Goal: Transaction & Acquisition: Purchase product/service

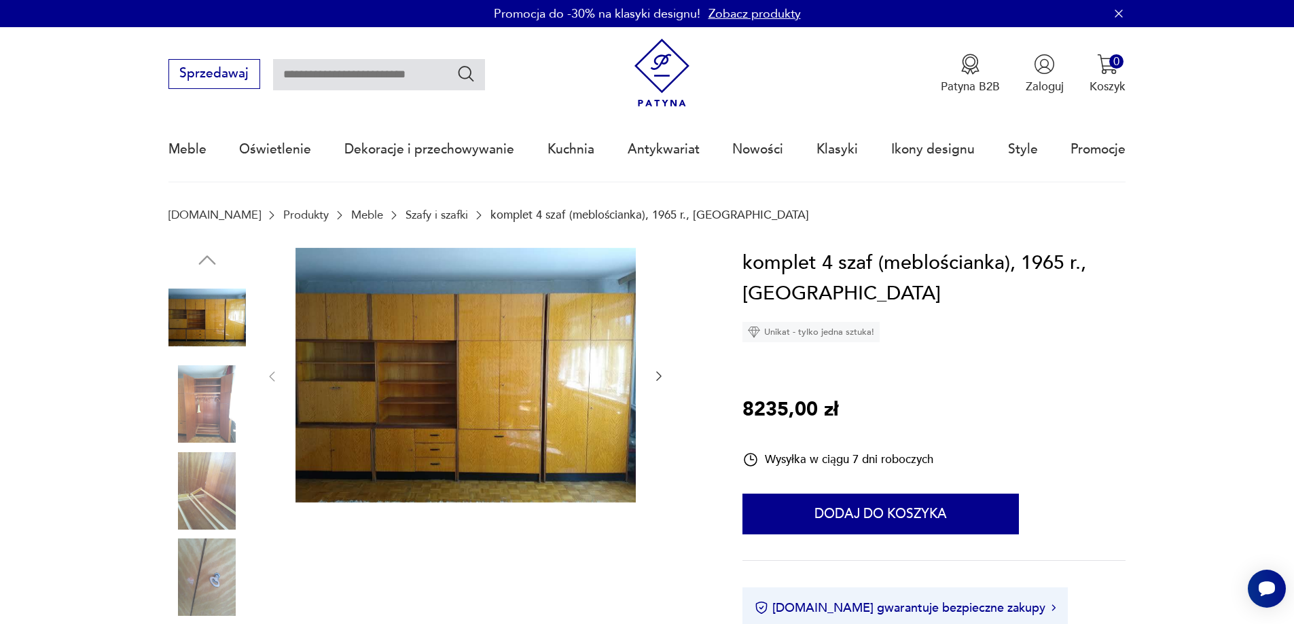
click at [658, 372] on icon "button" at bounding box center [659, 377] width 14 height 14
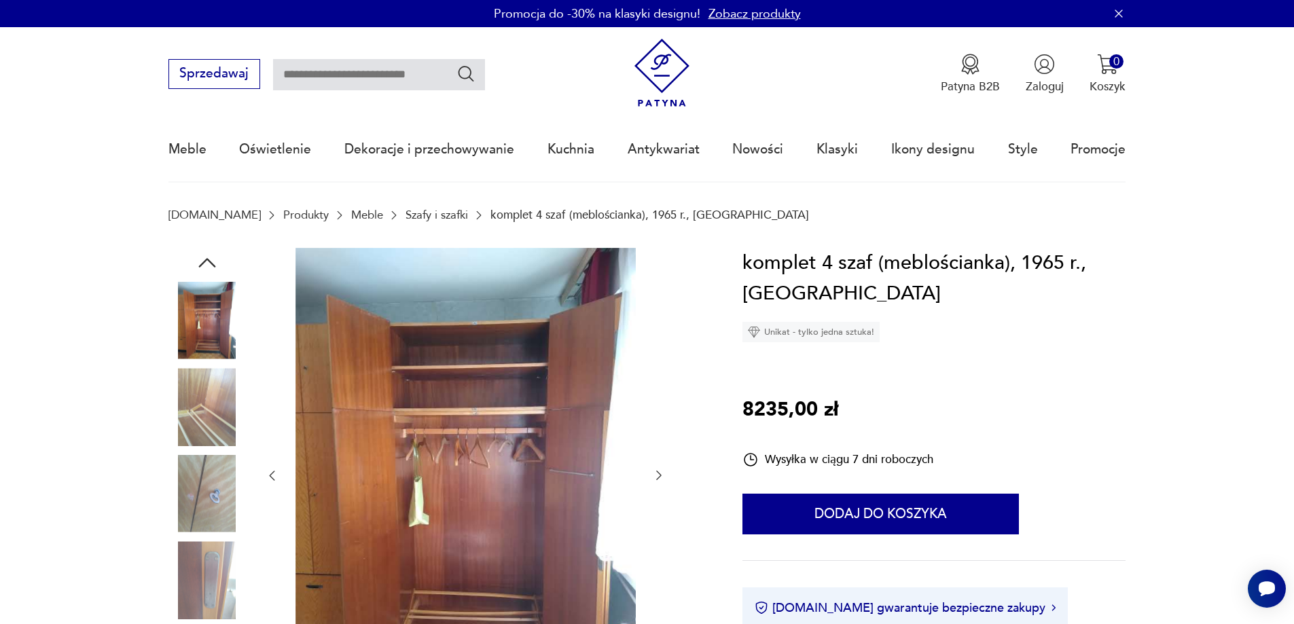
click at [660, 474] on icon "button" at bounding box center [659, 476] width 14 height 14
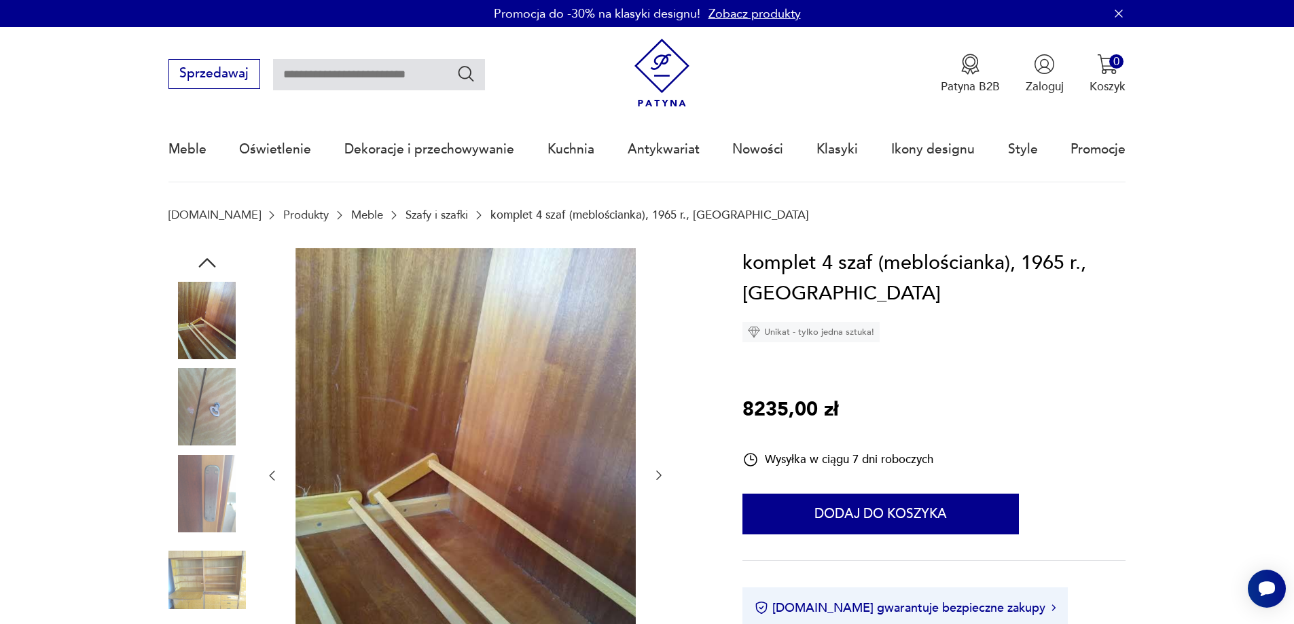
click at [660, 474] on icon "button" at bounding box center [659, 476] width 14 height 14
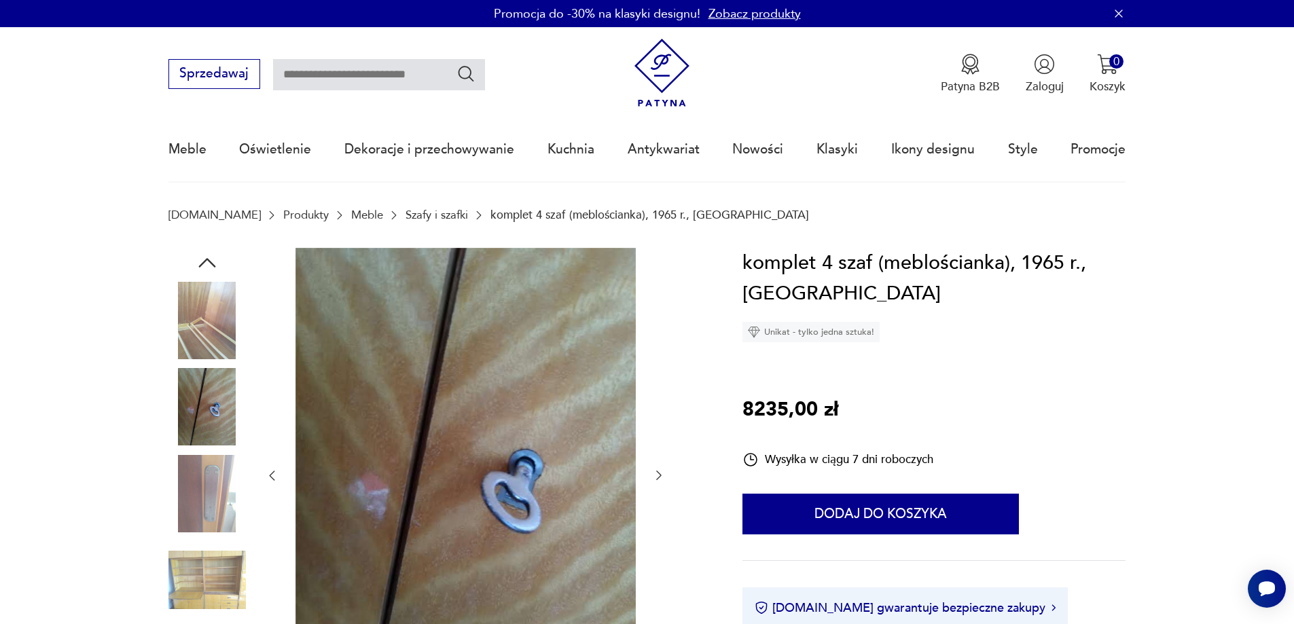
click at [659, 474] on icon "button" at bounding box center [659, 476] width 14 height 14
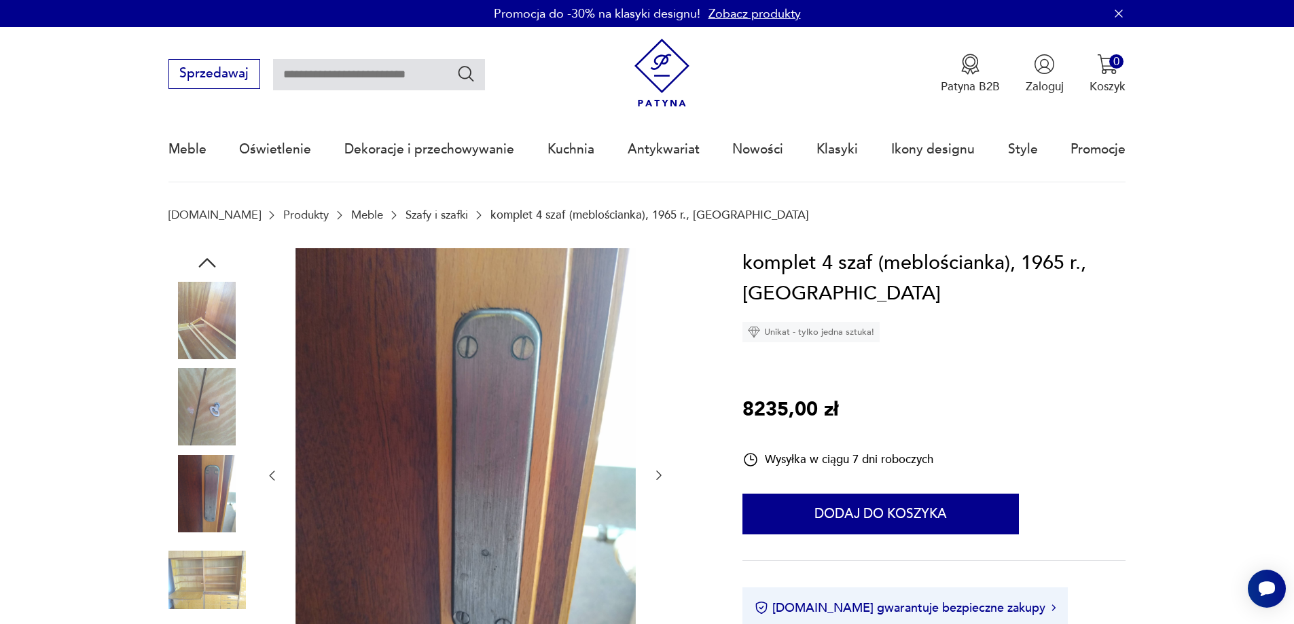
click at [652, 470] on icon "button" at bounding box center [659, 476] width 14 height 14
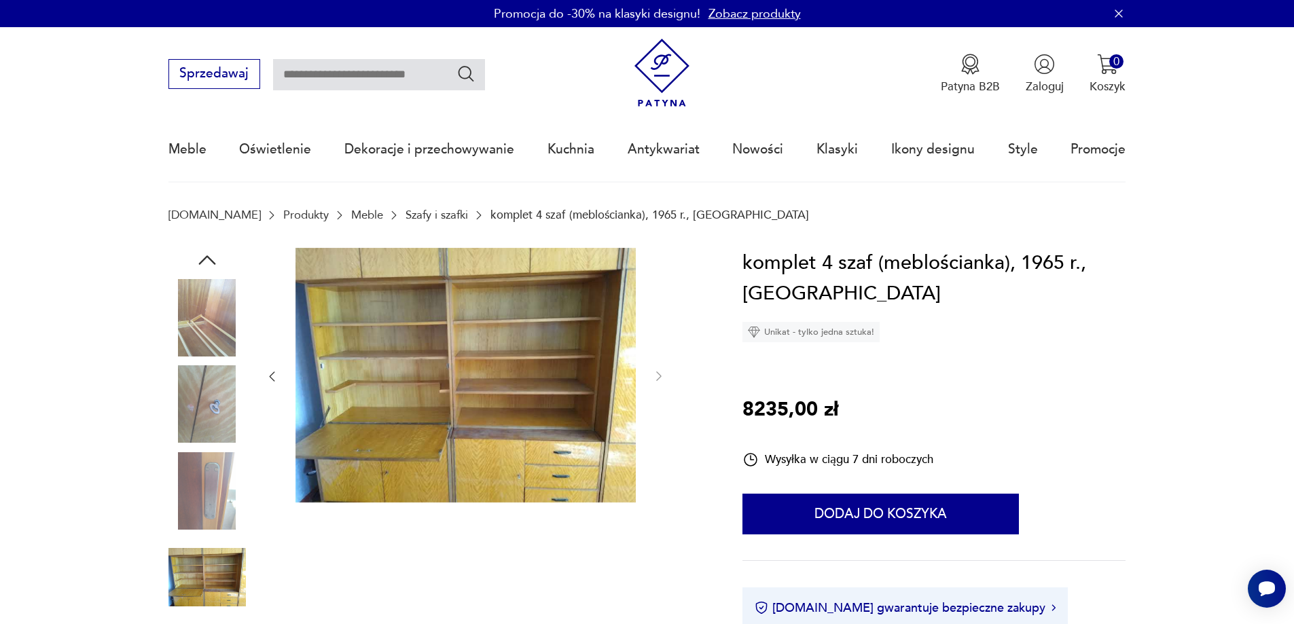
click at [652, 470] on div at bounding box center [465, 377] width 401 height 258
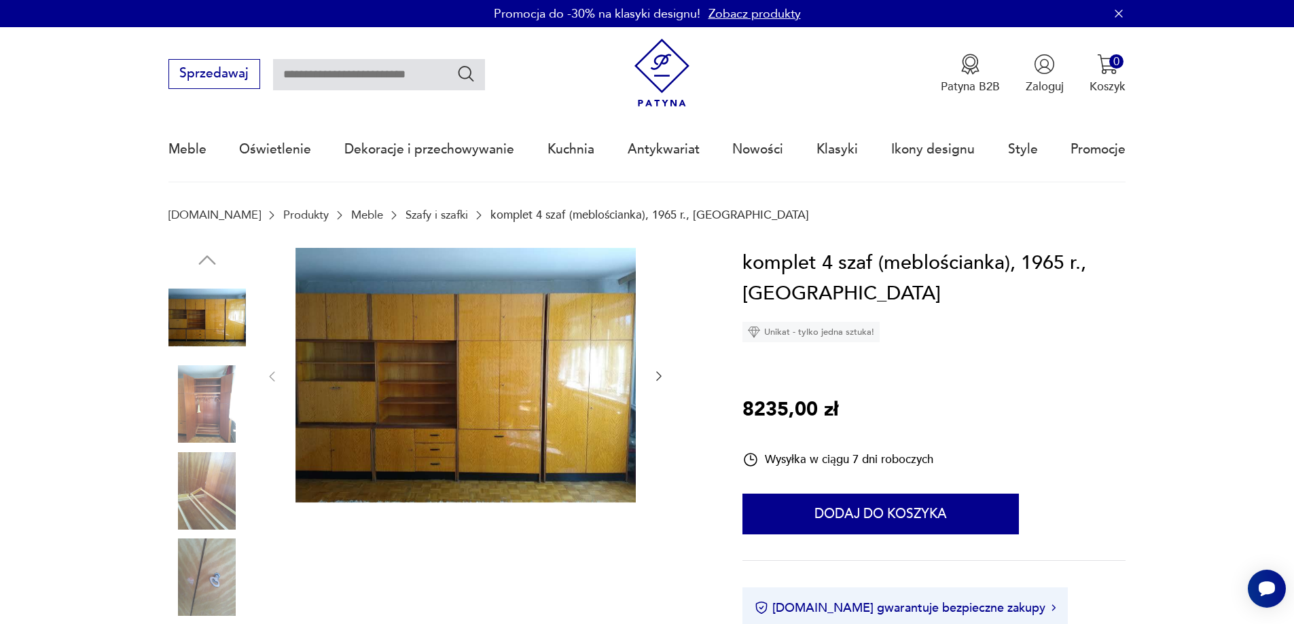
click at [656, 374] on icon "button" at bounding box center [659, 377] width 14 height 14
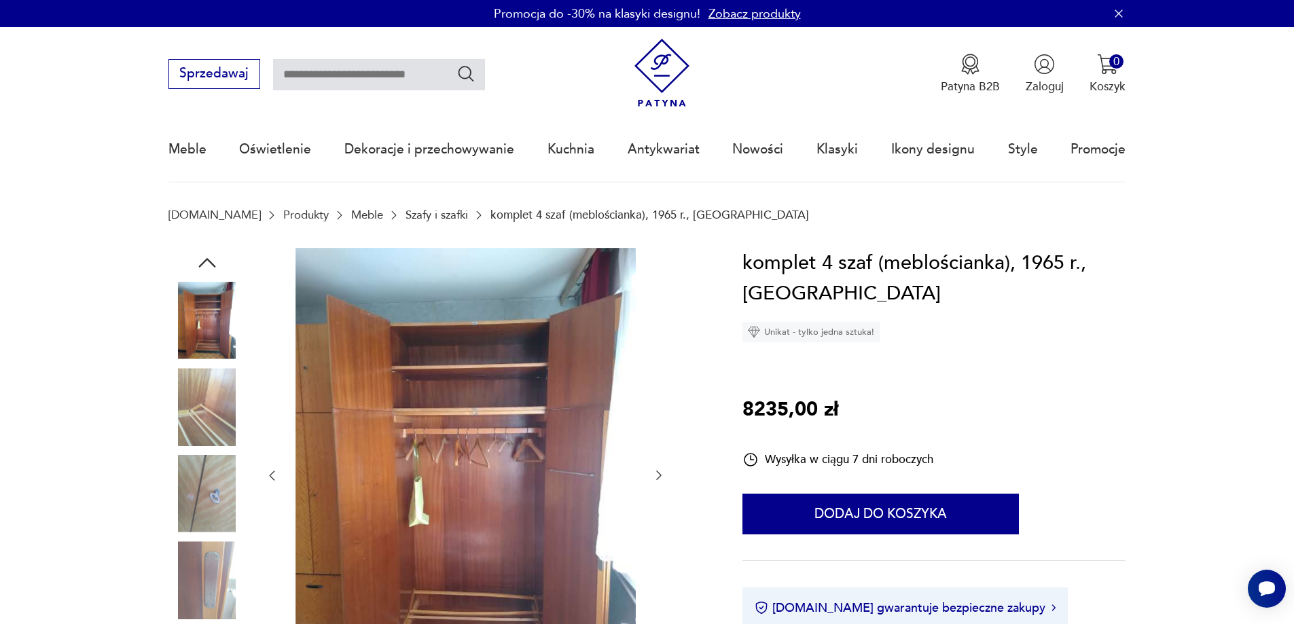
click at [656, 374] on div at bounding box center [465, 476] width 401 height 457
click at [659, 476] on icon "button" at bounding box center [659, 476] width 14 height 14
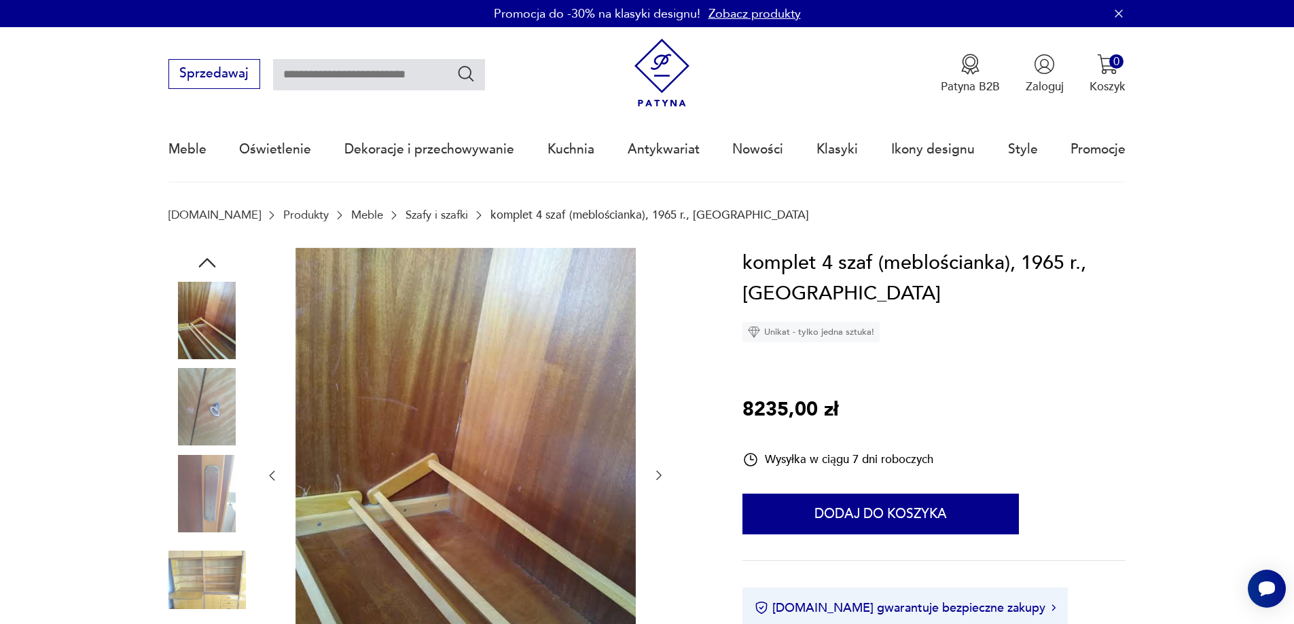
click at [659, 476] on icon "button" at bounding box center [659, 476] width 14 height 14
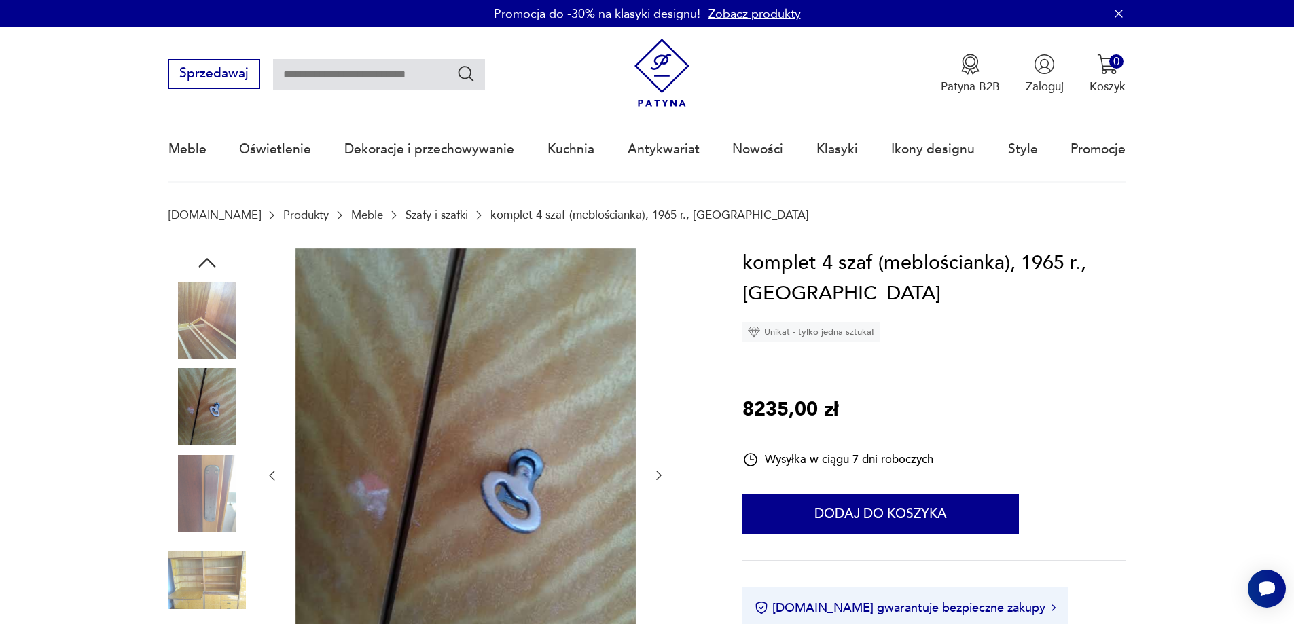
click at [660, 476] on icon "button" at bounding box center [659, 476] width 14 height 14
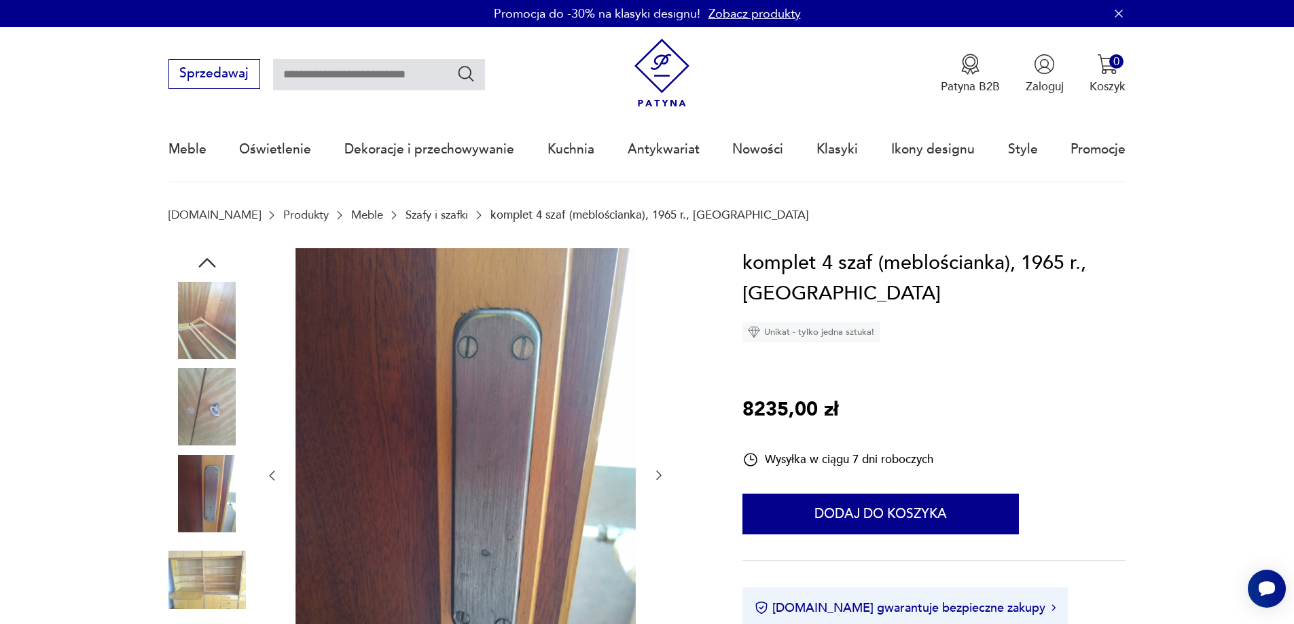
click at [660, 476] on icon "button" at bounding box center [659, 476] width 14 height 14
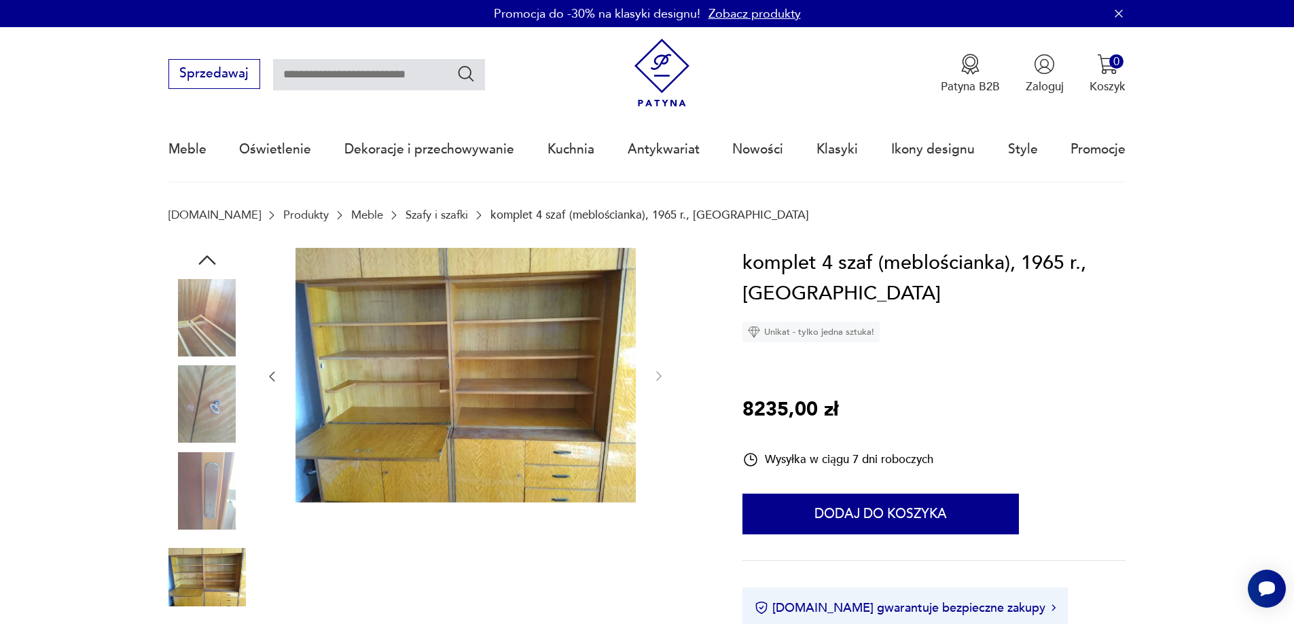
click at [660, 476] on div at bounding box center [465, 377] width 401 height 258
